Goal: Check status: Check status

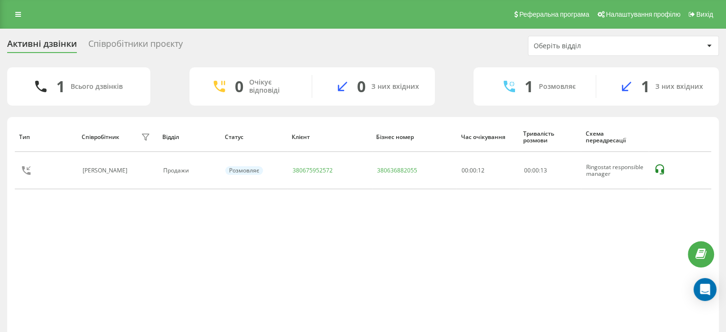
click at [105, 45] on div "Співробітники проєкту" at bounding box center [135, 46] width 95 height 15
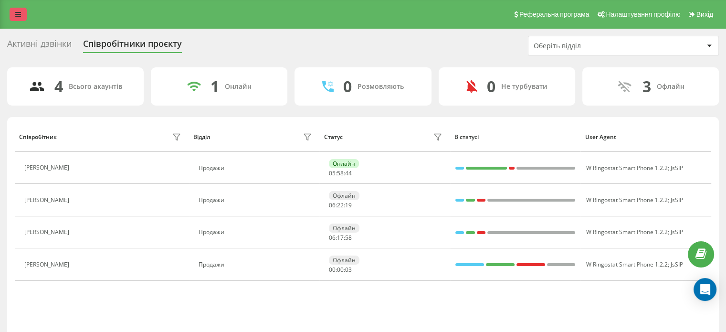
click at [17, 17] on icon at bounding box center [18, 14] width 6 height 7
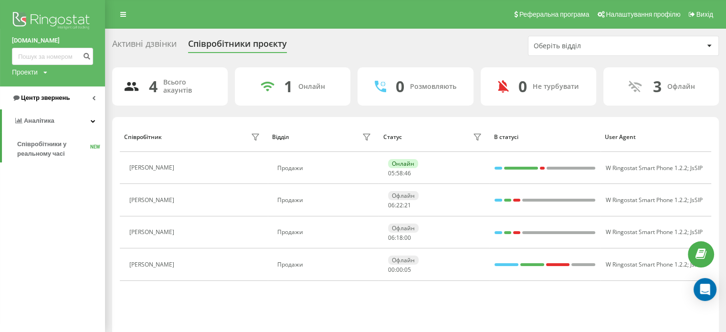
click at [93, 97] on icon at bounding box center [93, 98] width 3 height 5
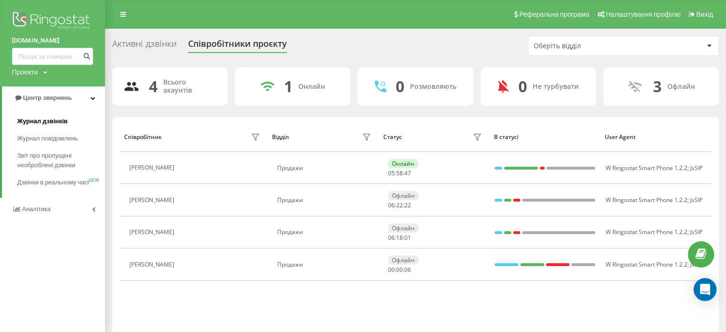
click at [53, 122] on span "Журнал дзвінків" at bounding box center [42, 122] width 51 height 10
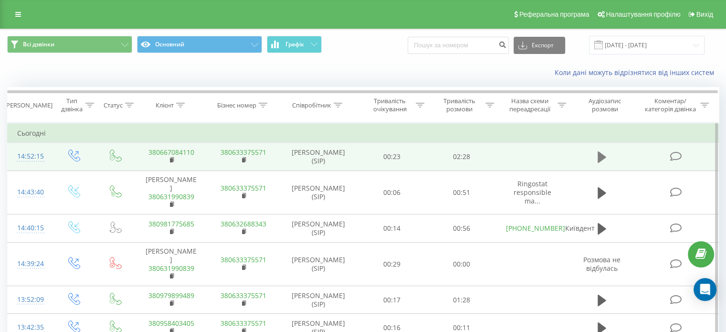
click at [603, 158] on icon at bounding box center [602, 156] width 9 height 11
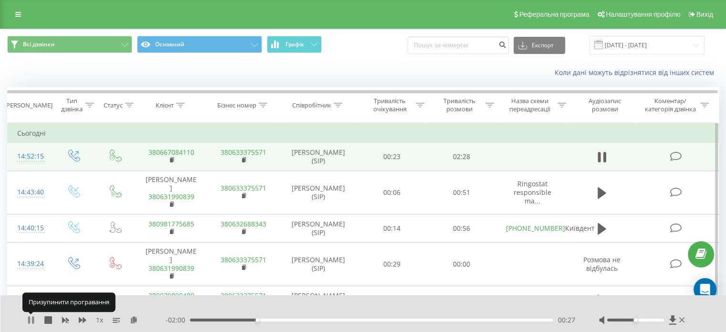
click at [29, 320] on icon at bounding box center [29, 320] width 2 height 8
